Goal: Information Seeking & Learning: Learn about a topic

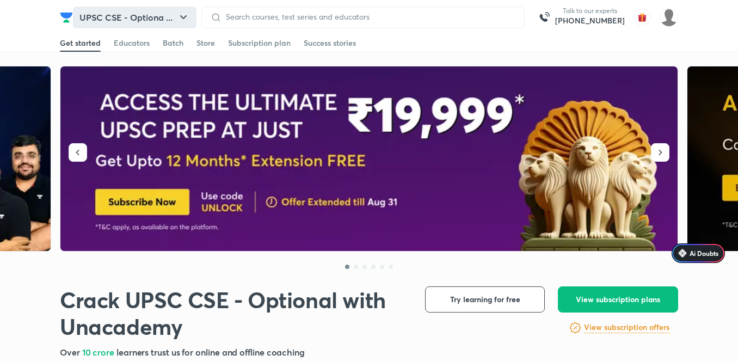
click at [188, 17] on icon "button" at bounding box center [183, 17] width 13 height 13
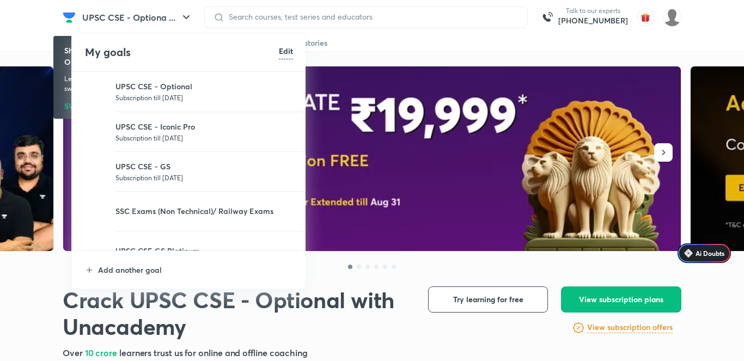
click at [171, 173] on p "Subscription till [DATE]" at bounding box center [203, 177] width 177 height 11
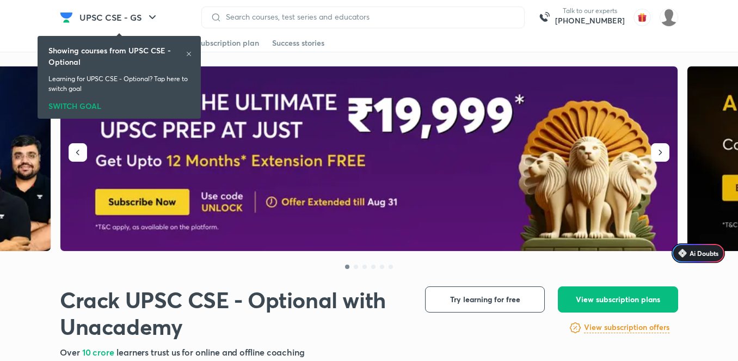
click at [290, 10] on div at bounding box center [362, 18] width 323 height 22
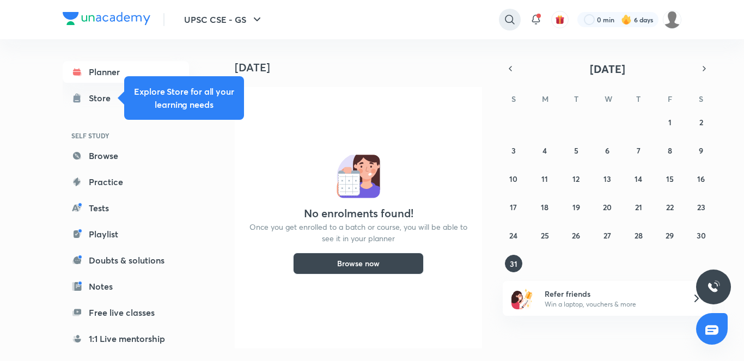
click at [507, 21] on icon at bounding box center [509, 19] width 13 height 13
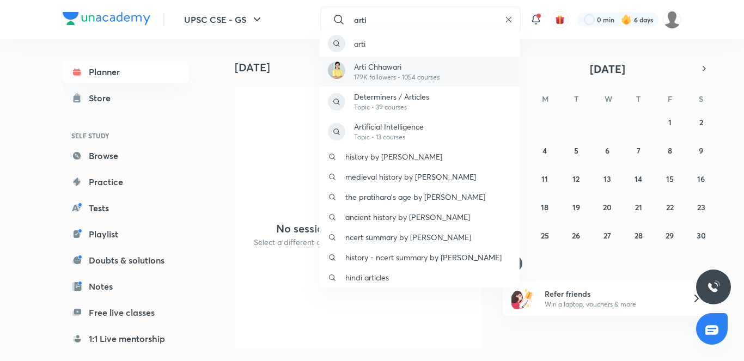
type input "arti"
click at [391, 65] on p "Arti Chhawari" at bounding box center [396, 66] width 85 height 11
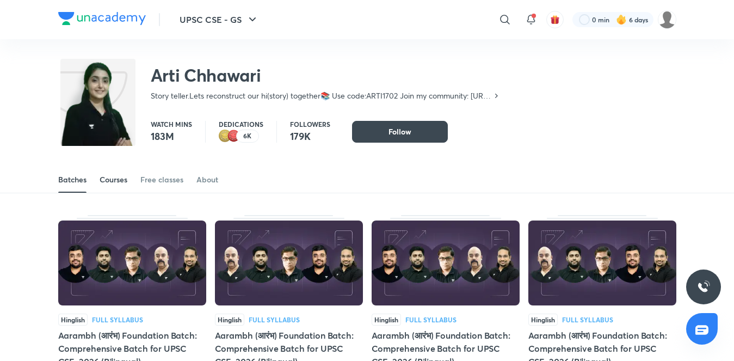
click at [117, 180] on div "Courses" at bounding box center [114, 179] width 28 height 11
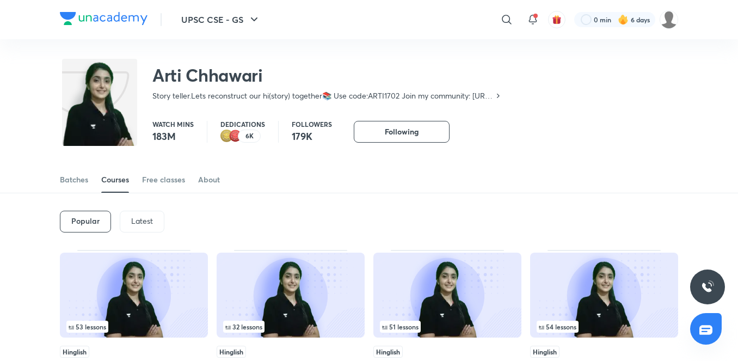
click at [141, 222] on p "Latest" at bounding box center [142, 221] width 22 height 9
click at [141, 222] on h6 "Latest" at bounding box center [141, 221] width 22 height 9
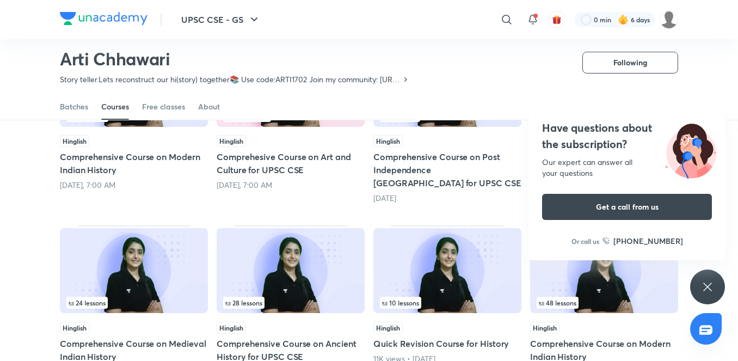
scroll to position [200, 0]
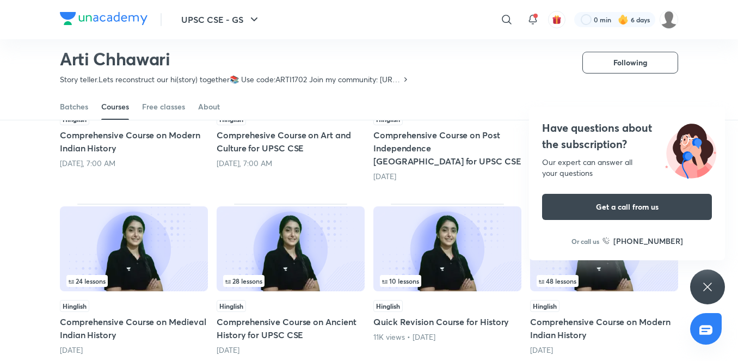
click at [602, 275] on div "48 lessons" at bounding box center [604, 281] width 135 height 12
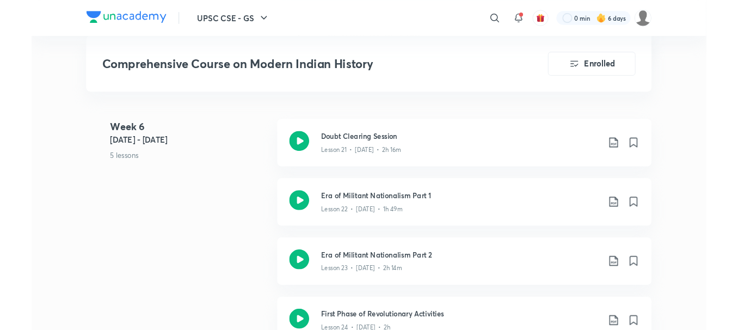
scroll to position [2221, 0]
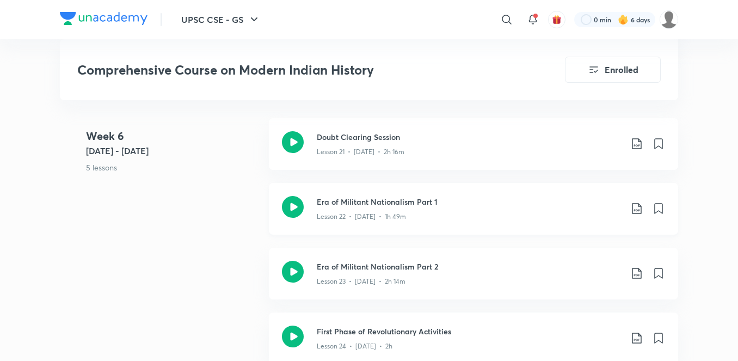
click at [638, 211] on icon at bounding box center [636, 208] width 9 height 11
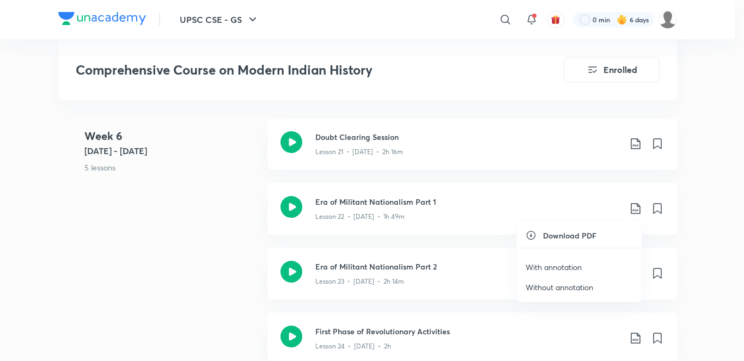
click at [592, 266] on li "With annotation" at bounding box center [579, 267] width 125 height 20
click at [579, 269] on p "With annotation" at bounding box center [553, 266] width 56 height 11
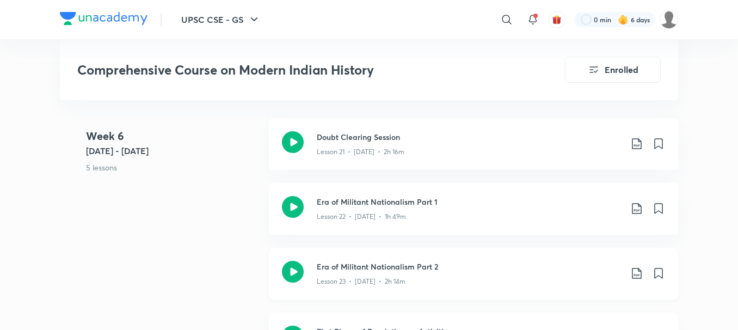
click at [639, 275] on icon at bounding box center [636, 273] width 9 height 11
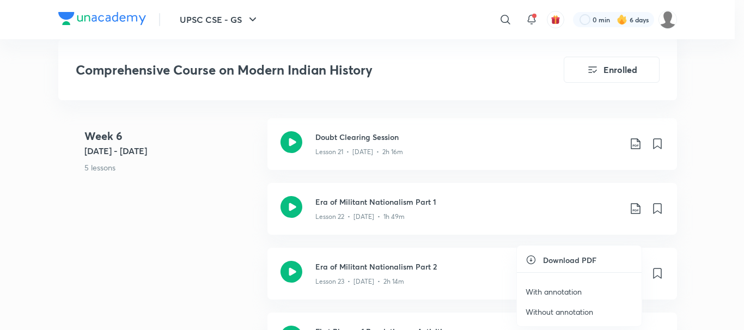
click at [547, 289] on p "With annotation" at bounding box center [553, 291] width 56 height 11
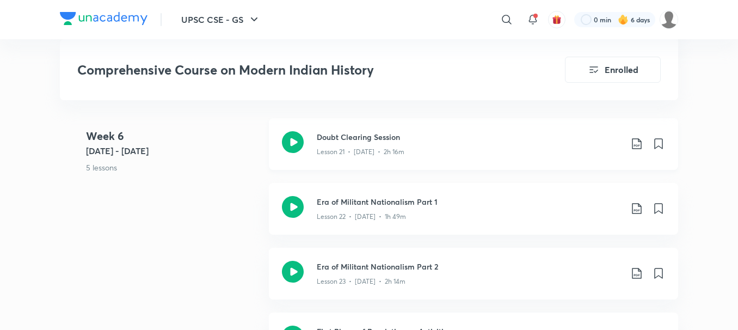
click at [636, 140] on icon at bounding box center [636, 143] width 13 height 13
click at [631, 146] on icon at bounding box center [636, 143] width 13 height 13
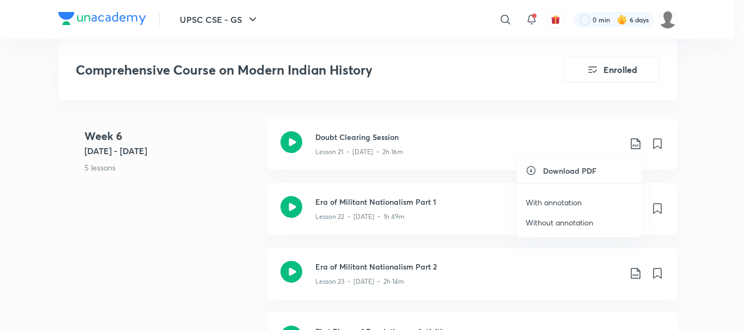
click at [554, 198] on p "With annotation" at bounding box center [553, 202] width 56 height 11
